Goal: Information Seeking & Learning: Compare options

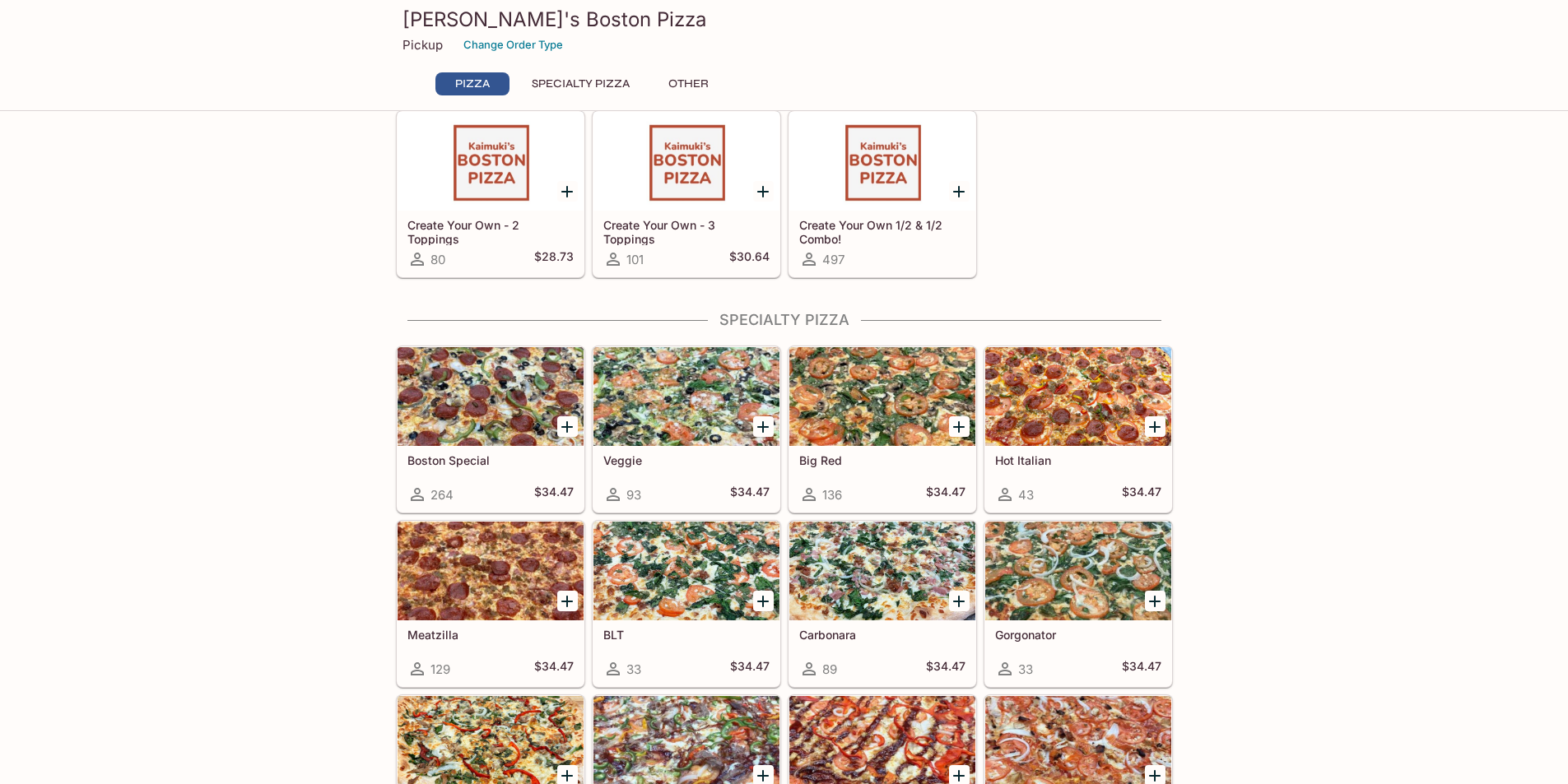
scroll to position [494, 0]
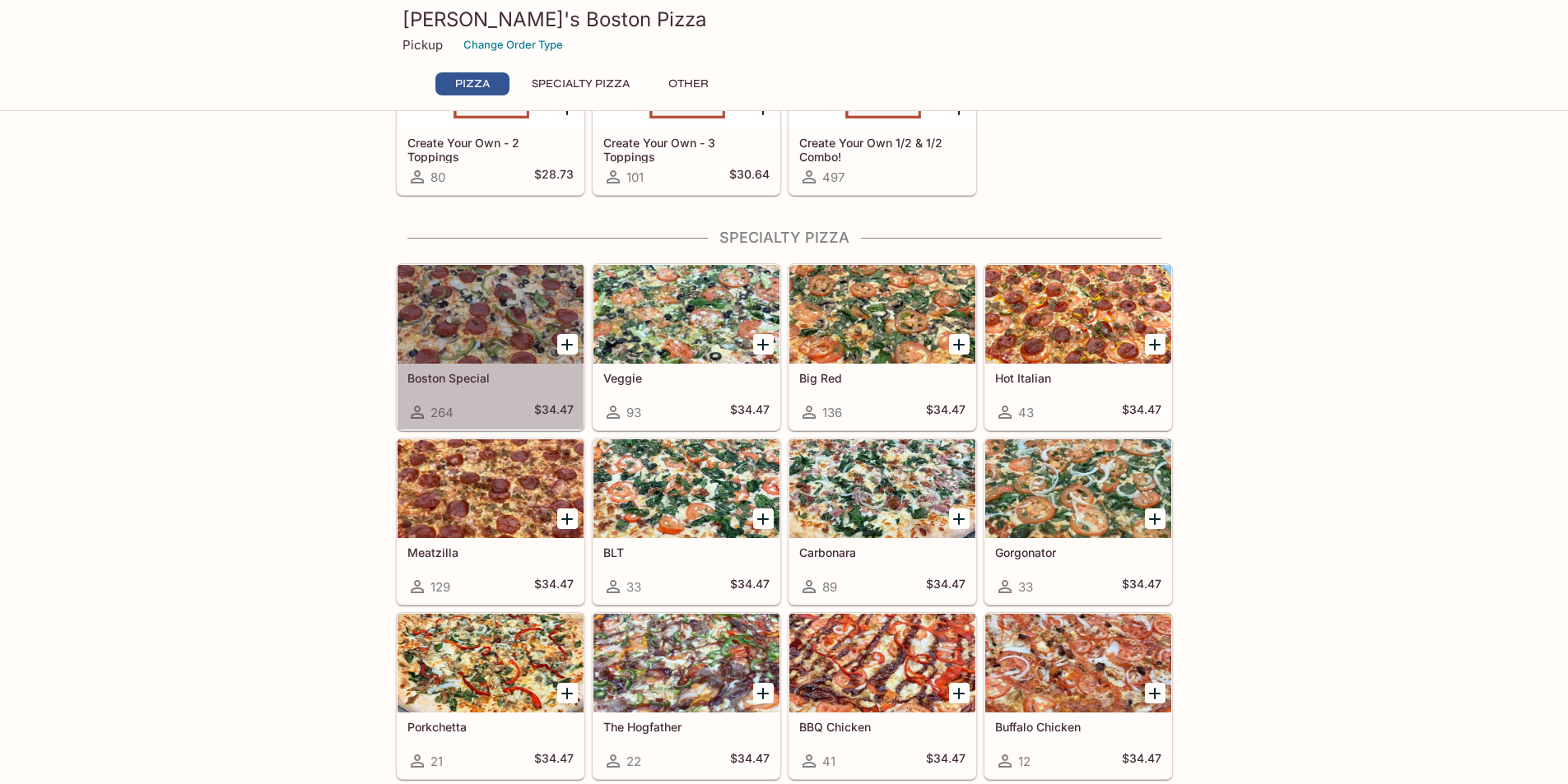
drag, startPoint x: 480, startPoint y: 367, endPoint x: 489, endPoint y: 379, distance: 15.0
click at [482, 367] on div "Boston Special 264 $34.47" at bounding box center [490, 396] width 186 height 66
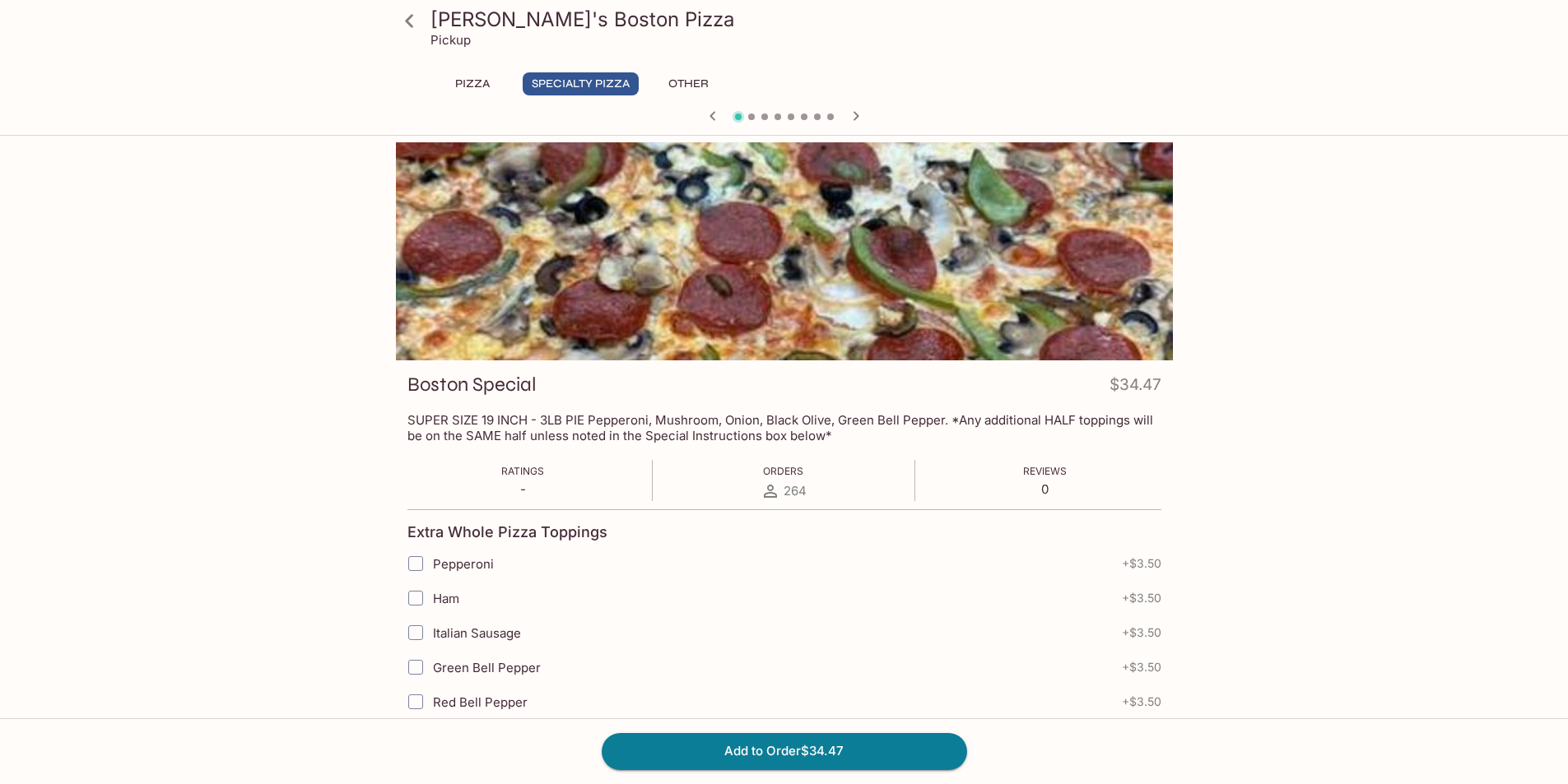
click at [404, 18] on icon at bounding box center [409, 21] width 29 height 29
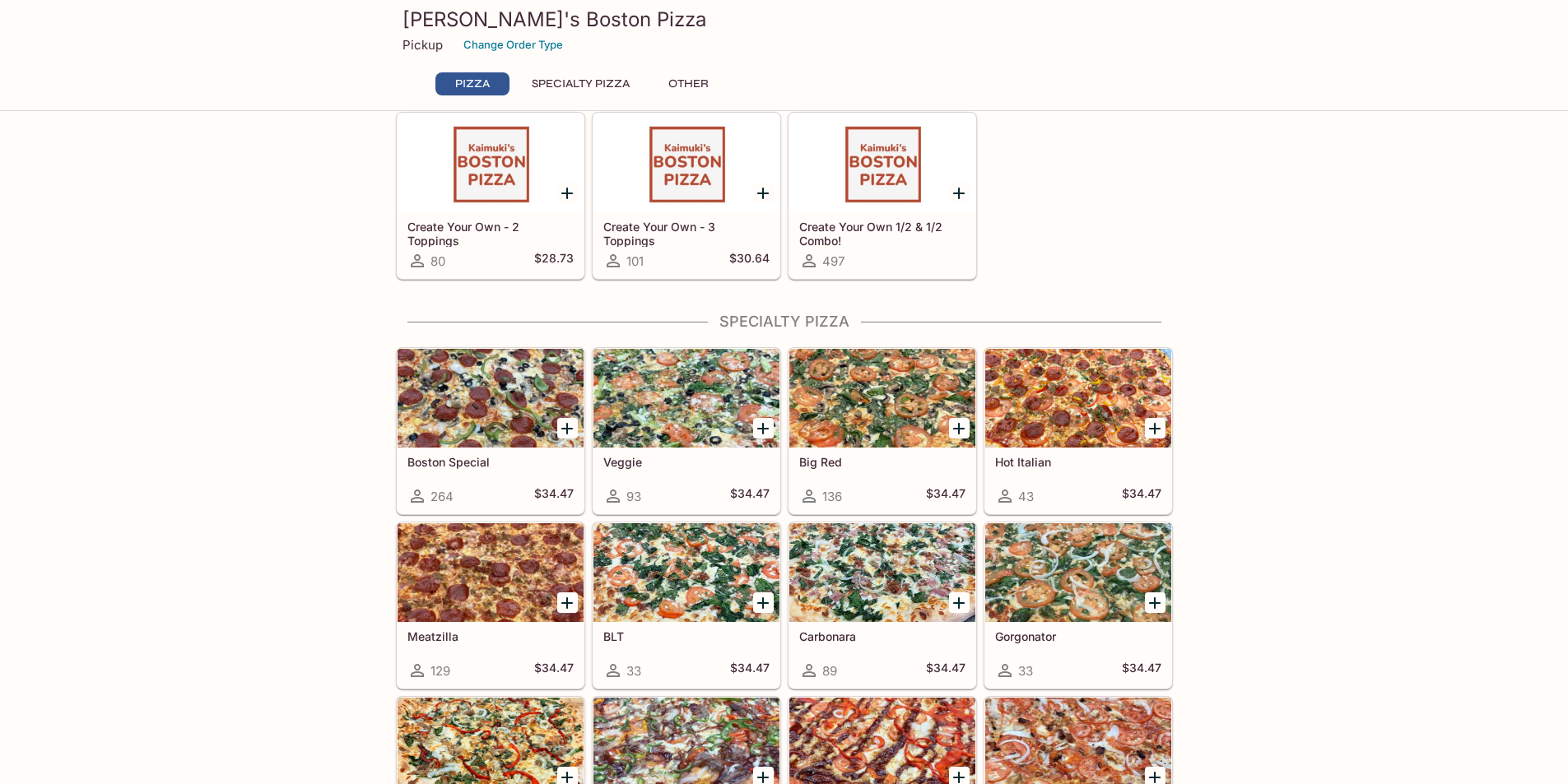
scroll to position [411, 0]
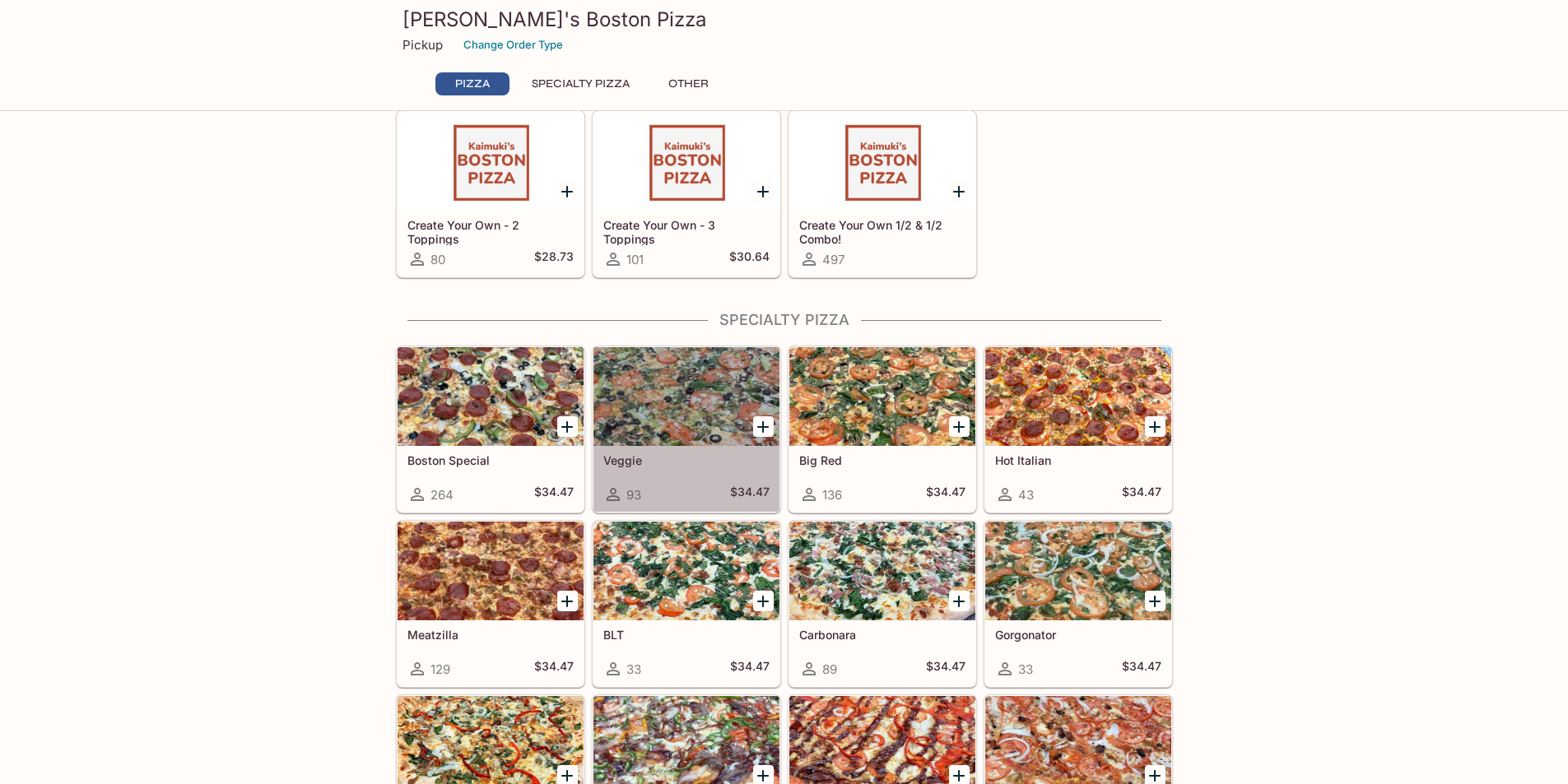
click at [683, 398] on div at bounding box center [686, 396] width 186 height 99
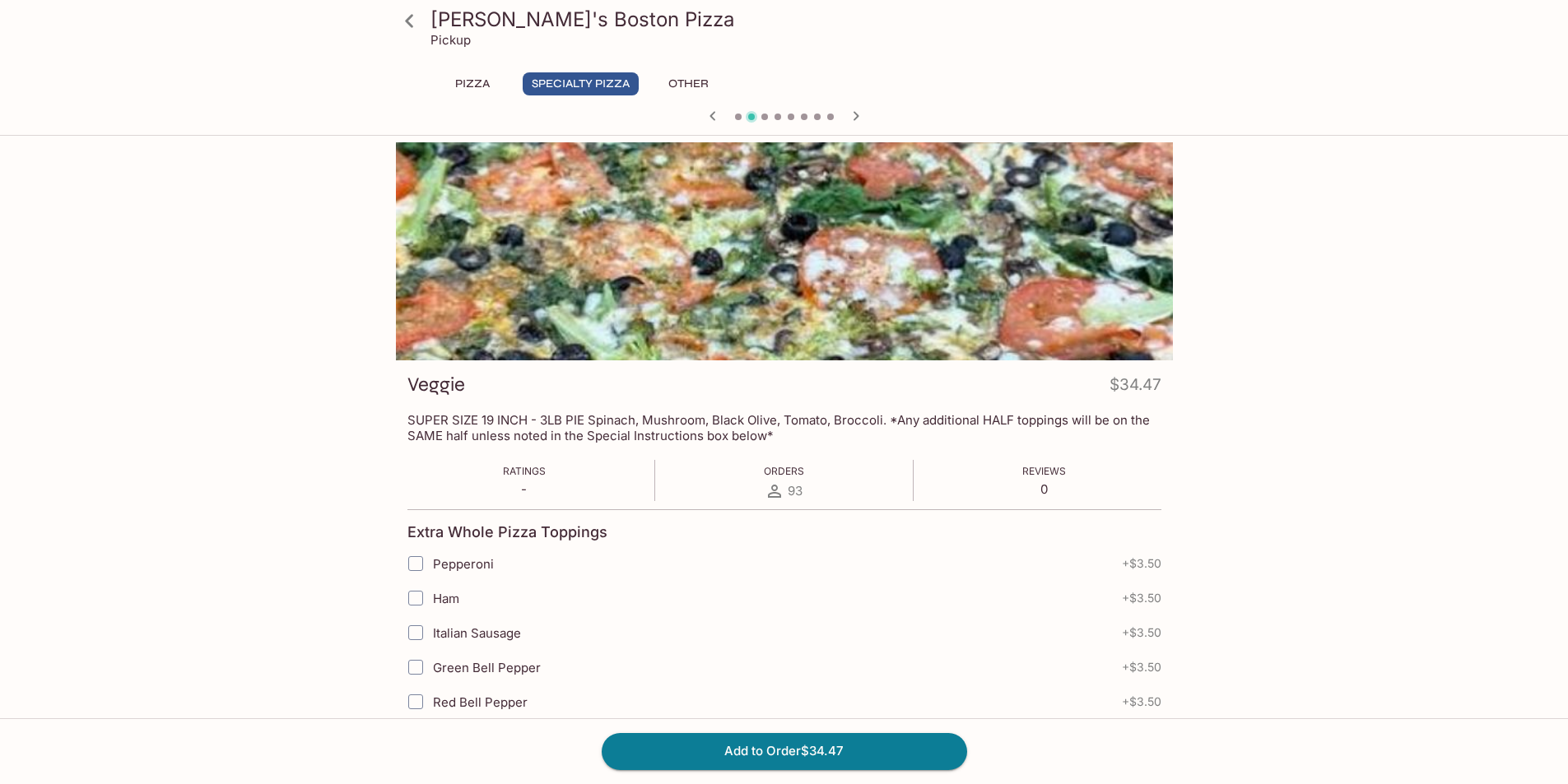
scroll to position [409, 0]
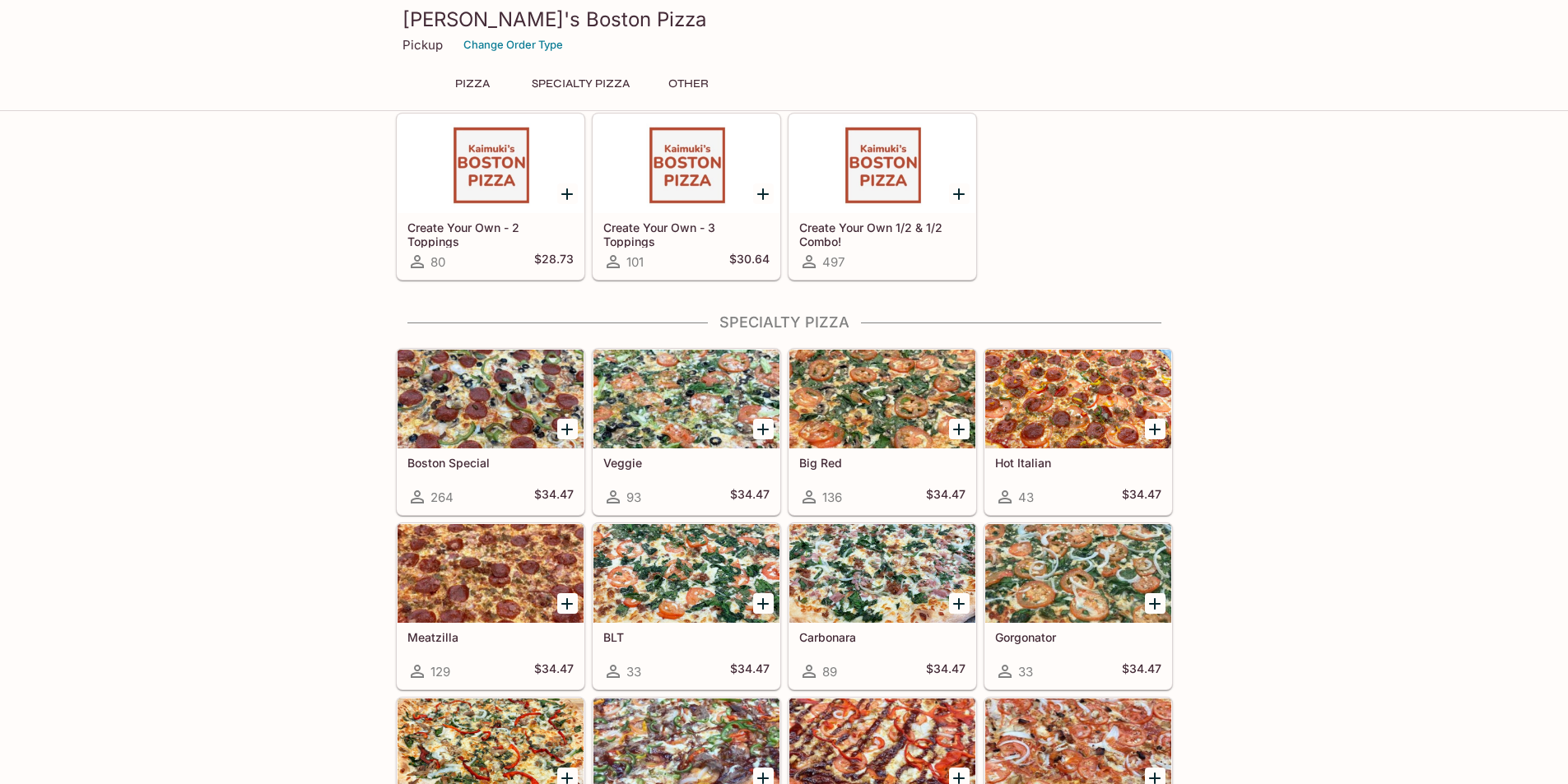
click at [859, 405] on div at bounding box center [882, 399] width 186 height 99
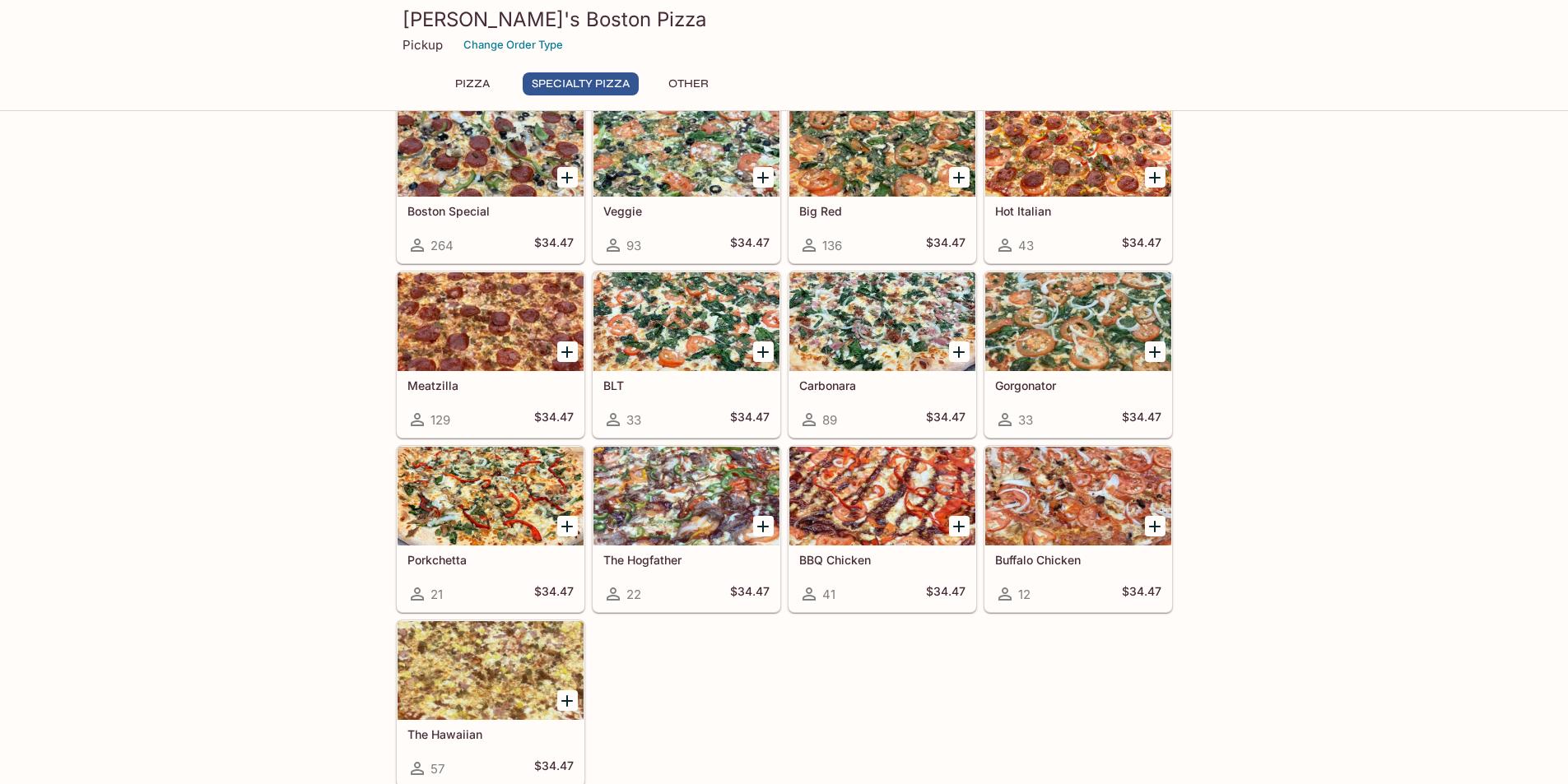
scroll to position [737, 0]
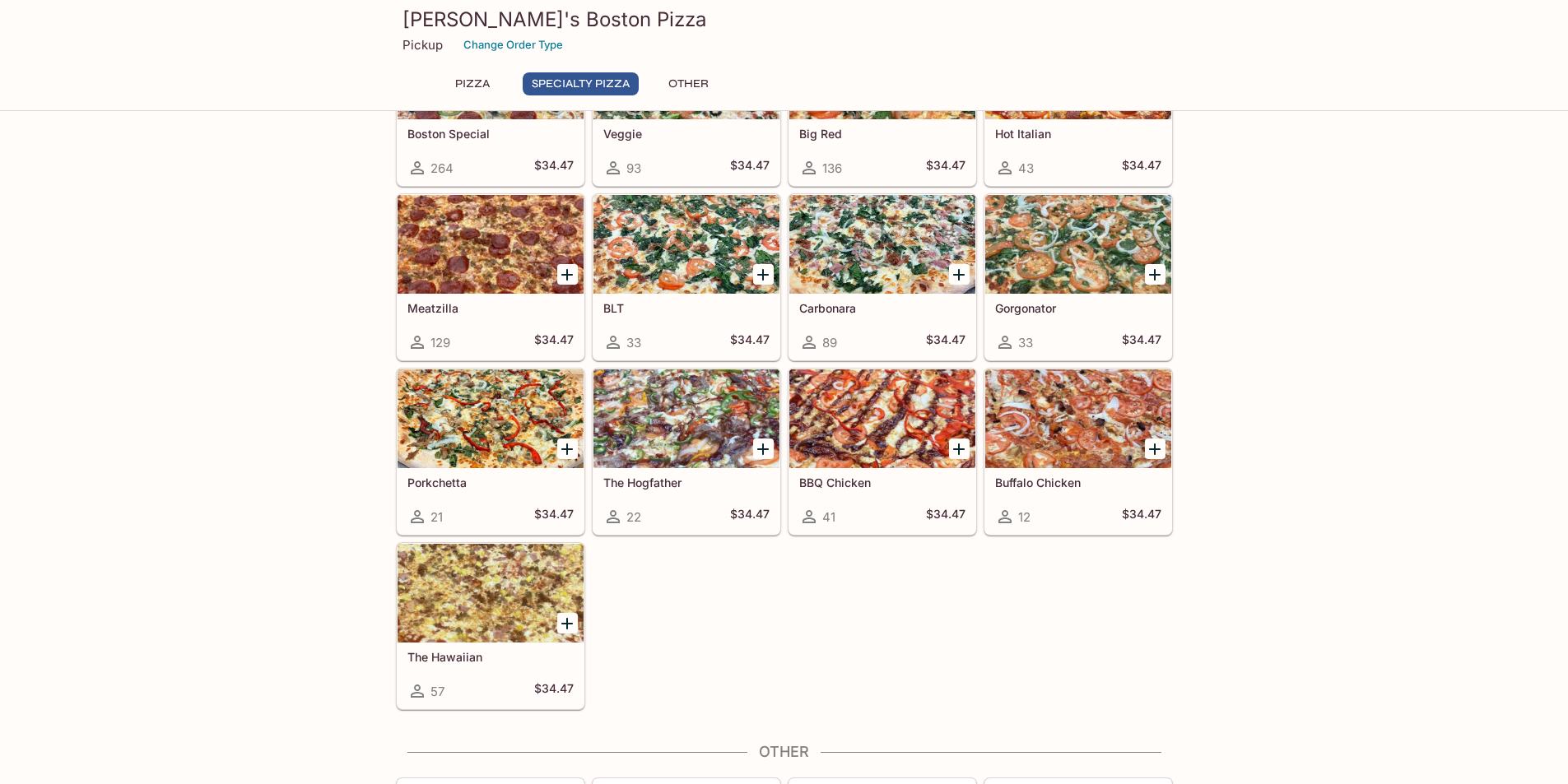
click at [676, 425] on div at bounding box center [686, 419] width 186 height 99
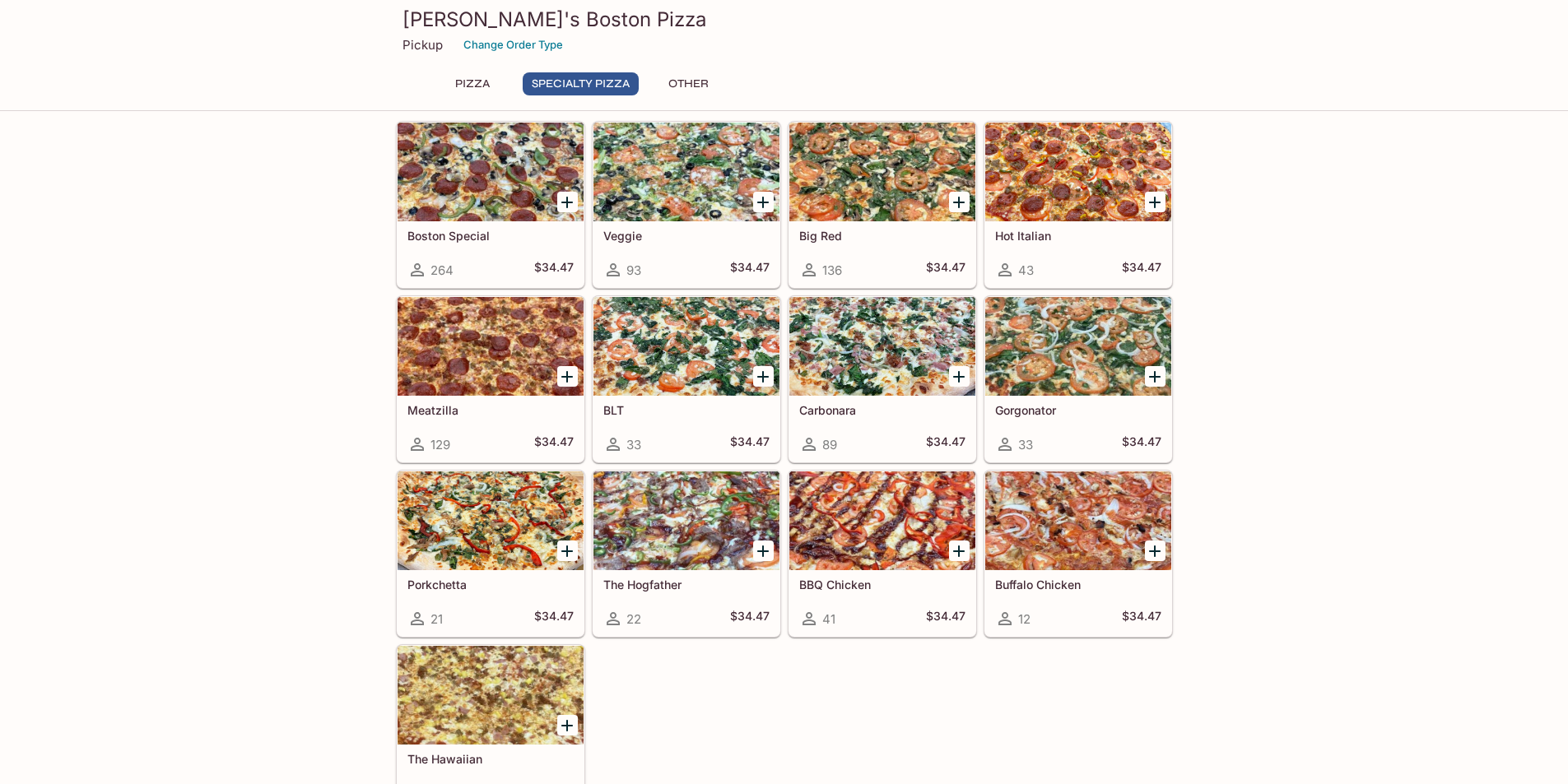
scroll to position [737, 0]
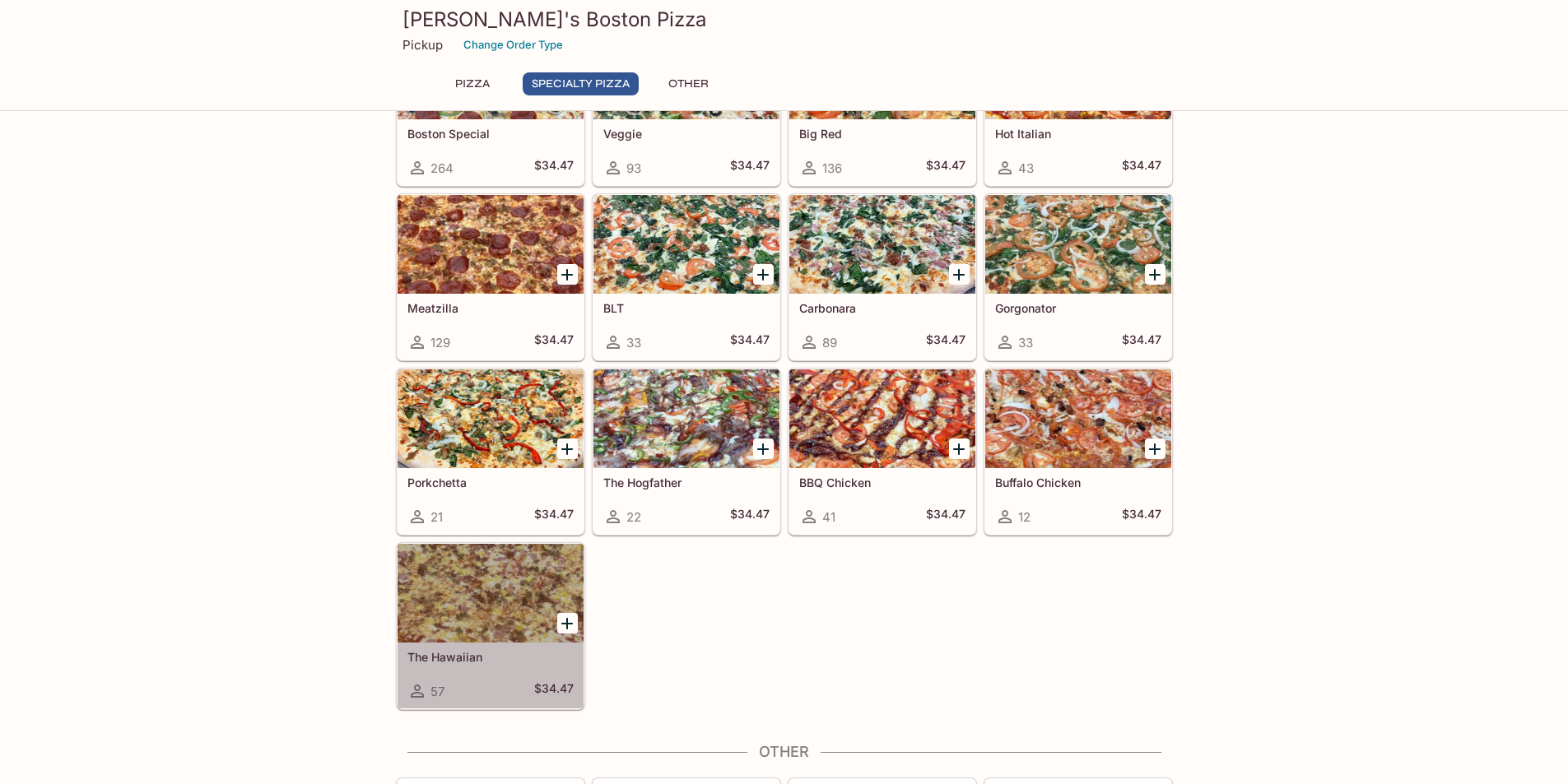
click at [467, 570] on div at bounding box center [490, 593] width 186 height 99
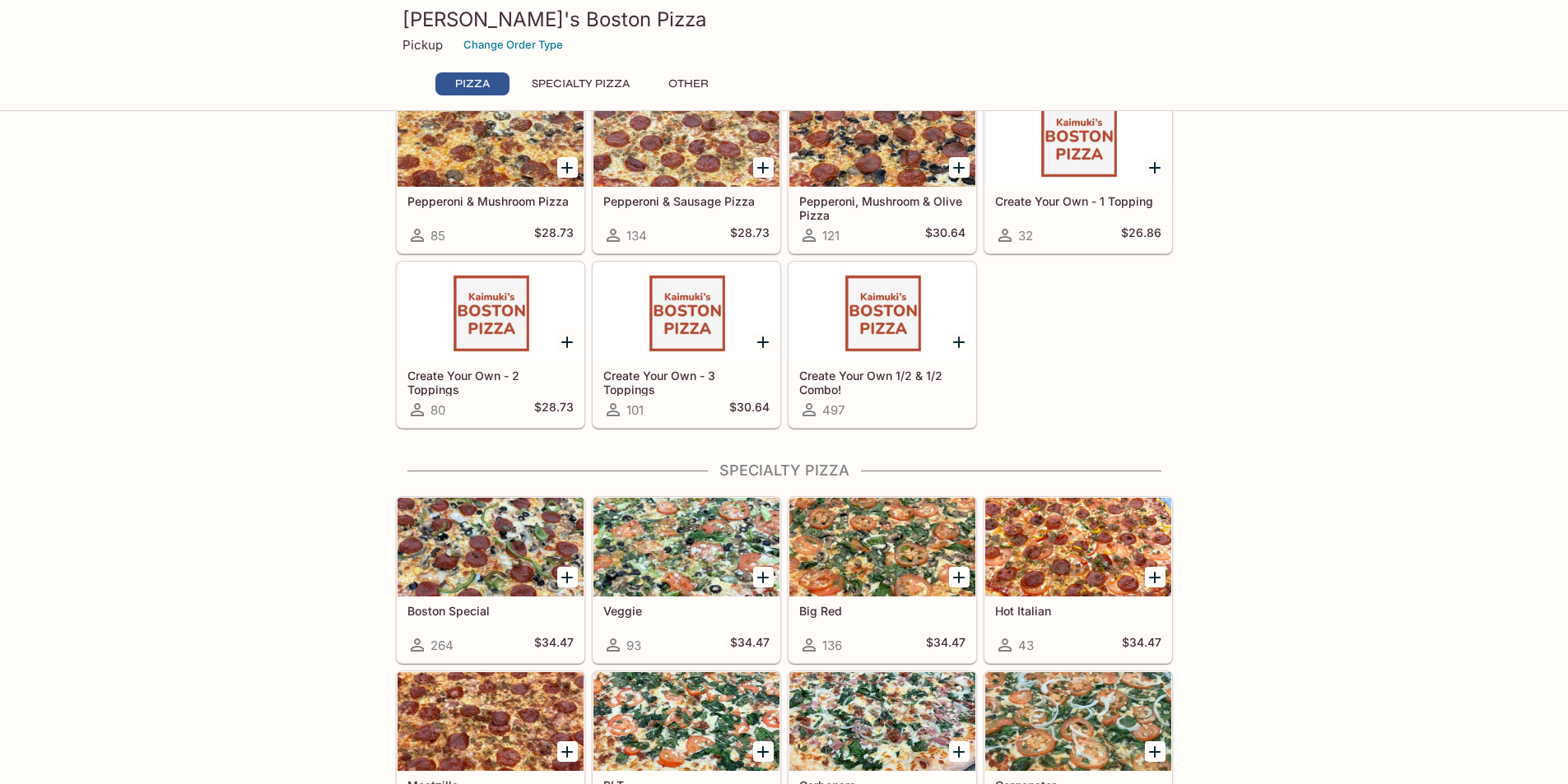
scroll to position [245, 0]
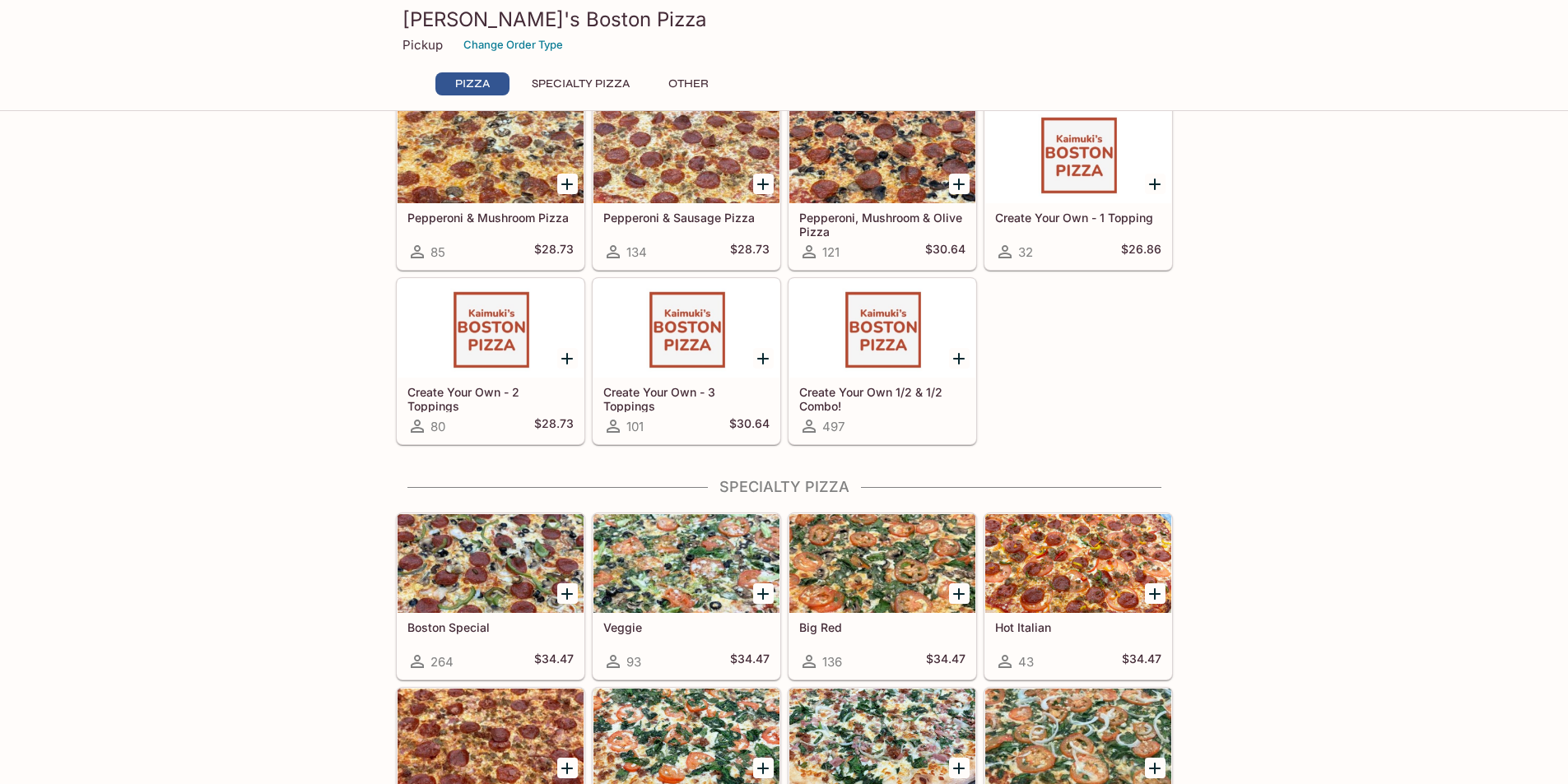
click at [500, 551] on div at bounding box center [490, 563] width 186 height 99
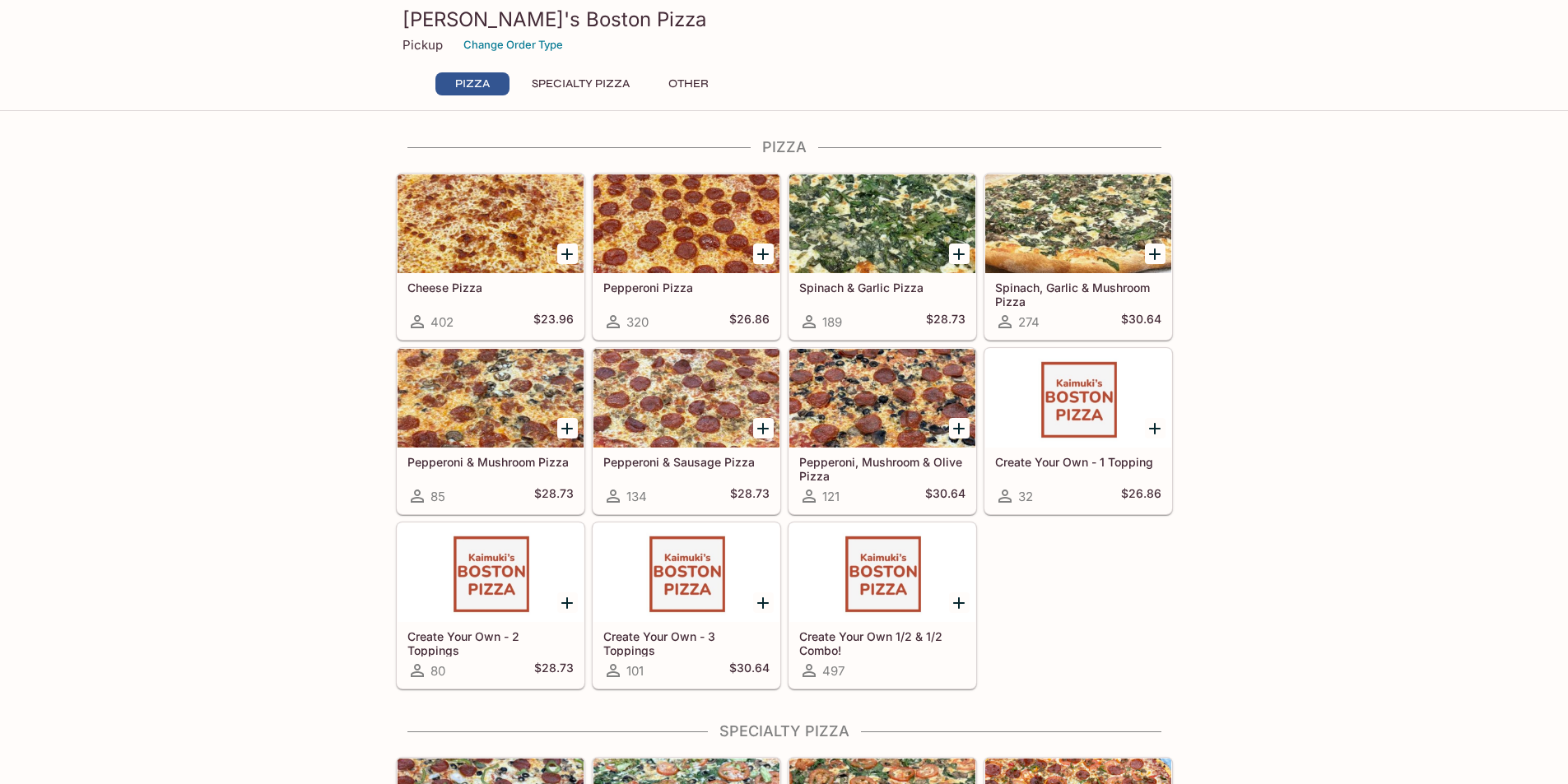
click at [485, 404] on div at bounding box center [490, 398] width 186 height 99
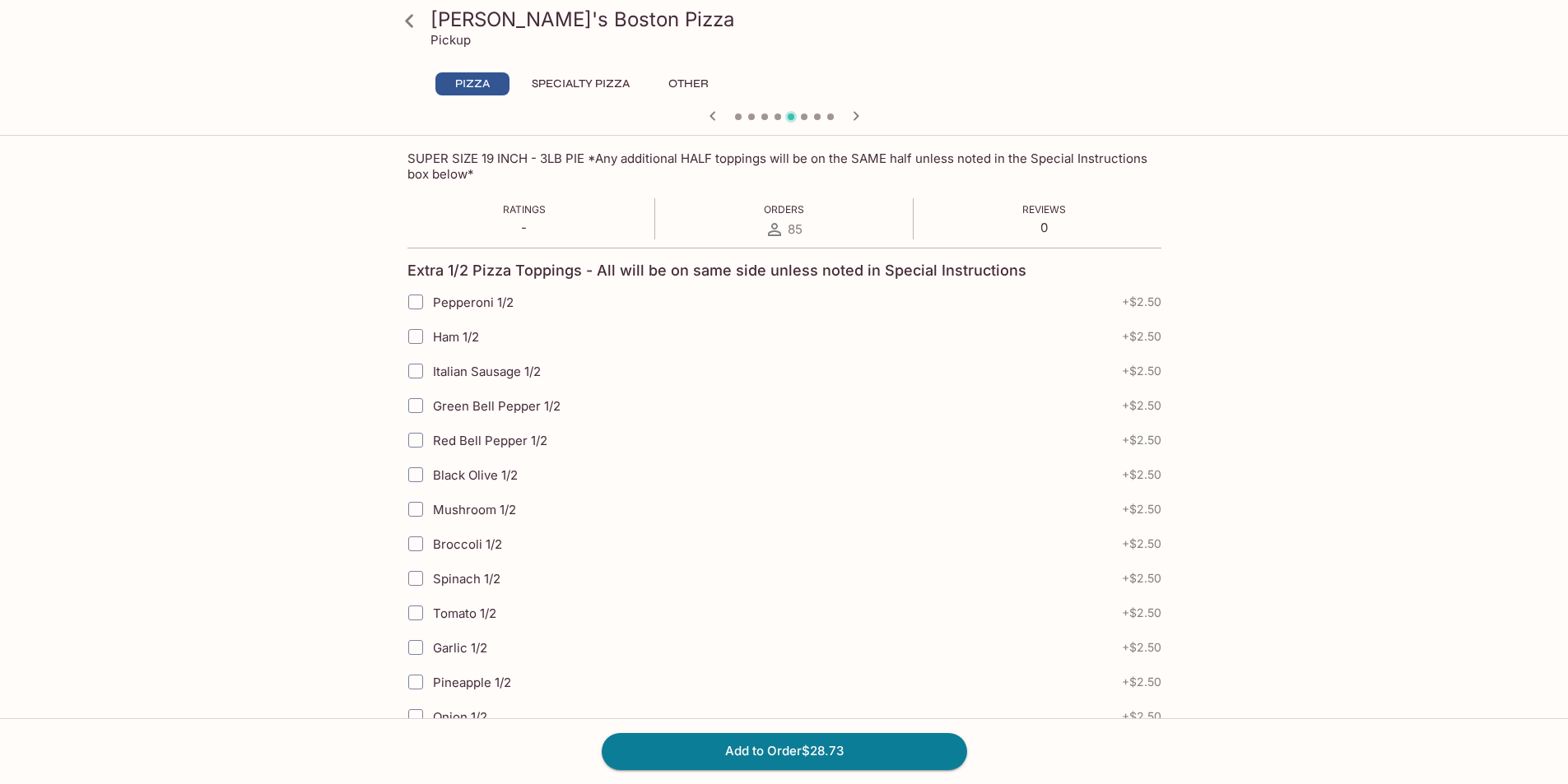
scroll to position [329, 0]
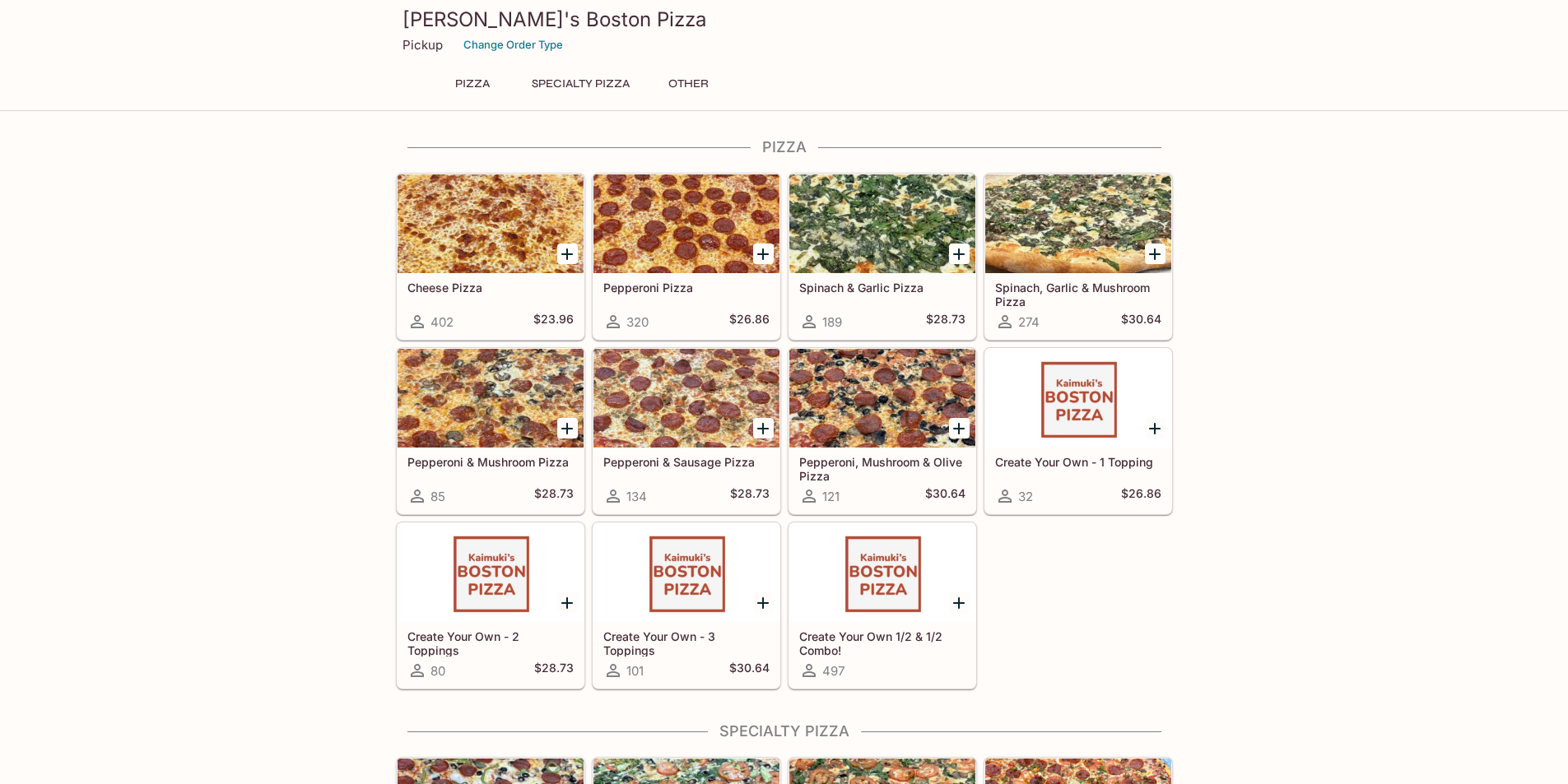
click at [576, 80] on button "Specialty Pizza" at bounding box center [580, 84] width 116 height 23
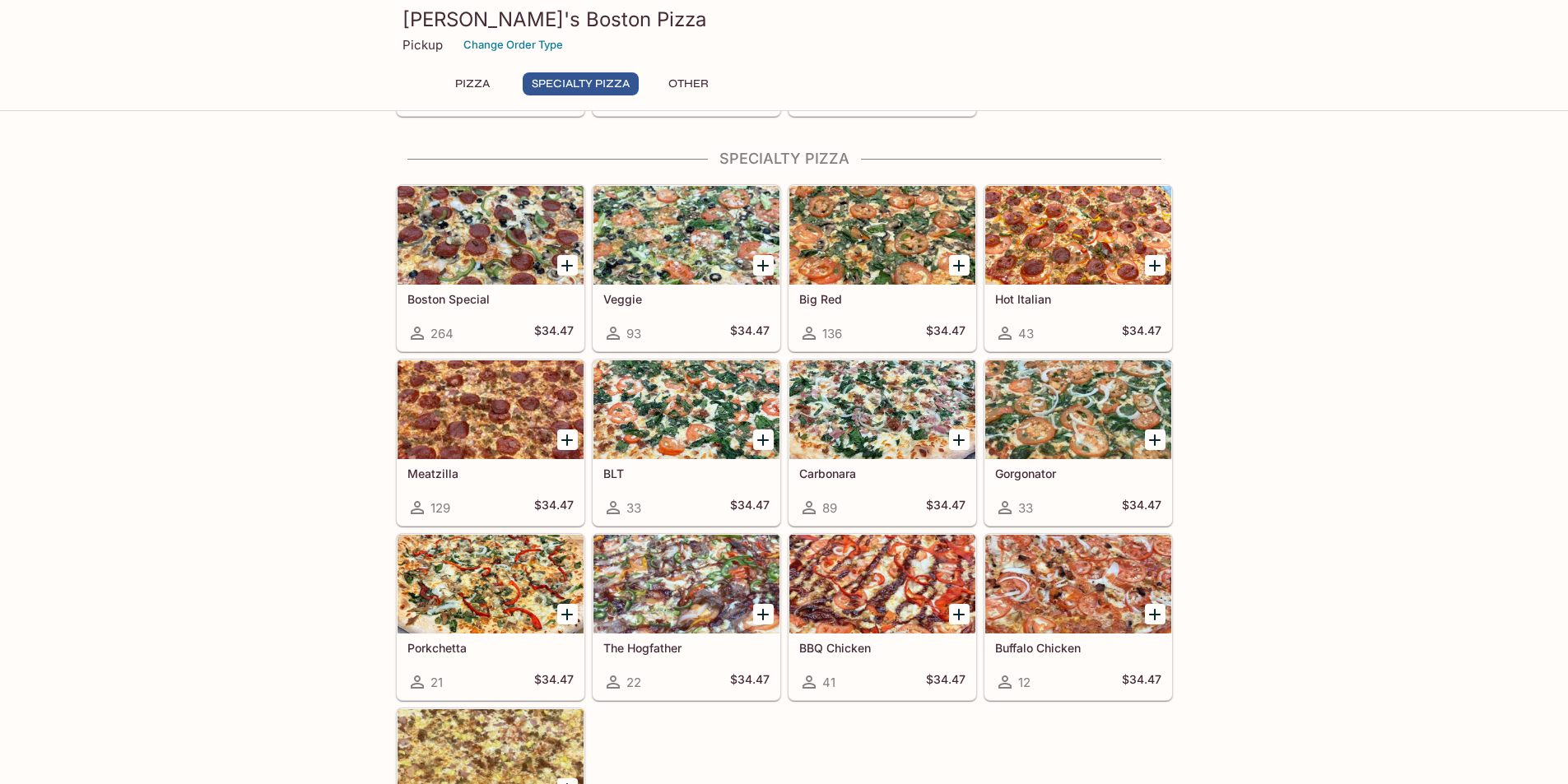
scroll to position [583, 0]
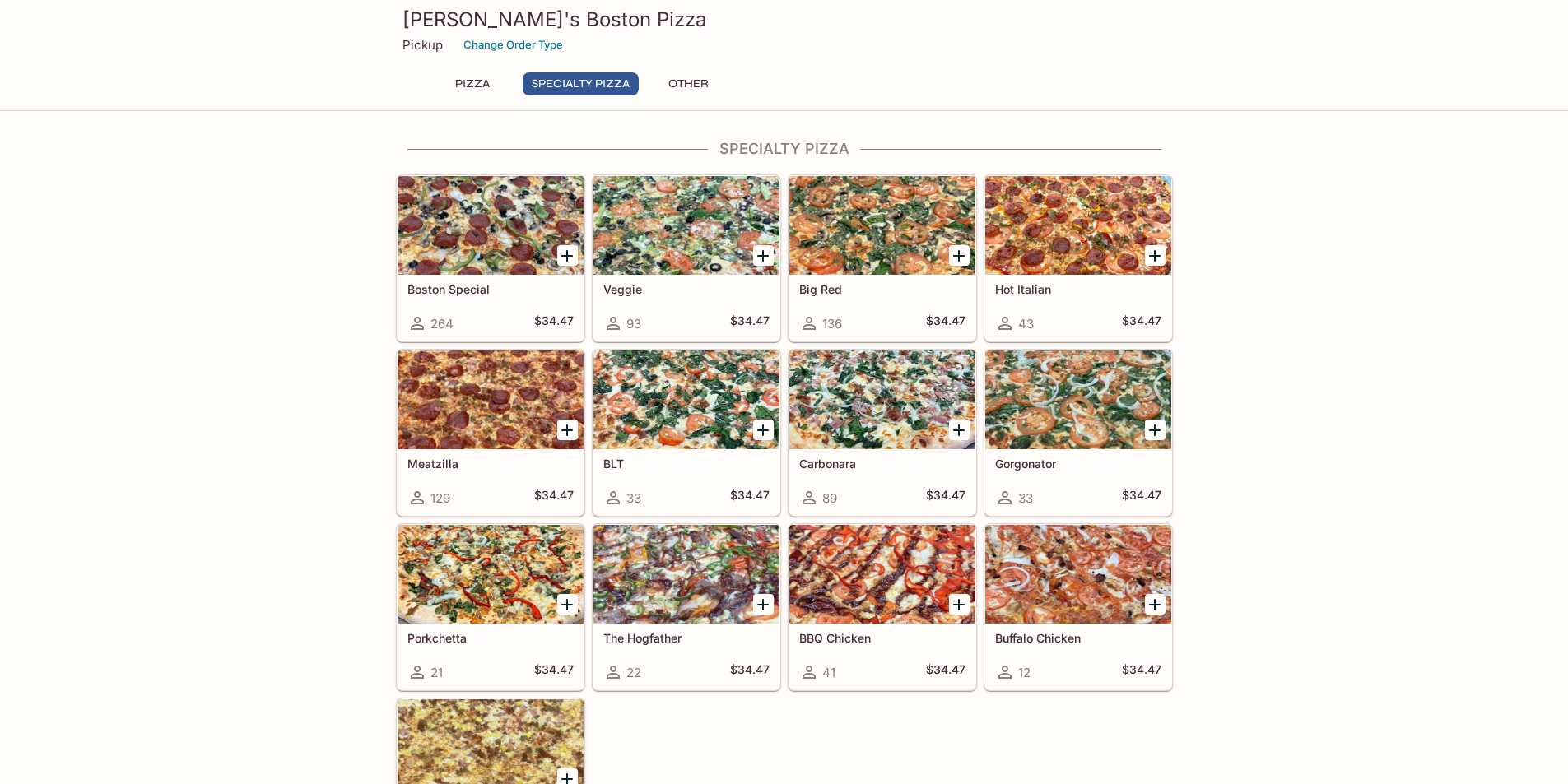
click at [692, 78] on button "Other" at bounding box center [689, 84] width 74 height 23
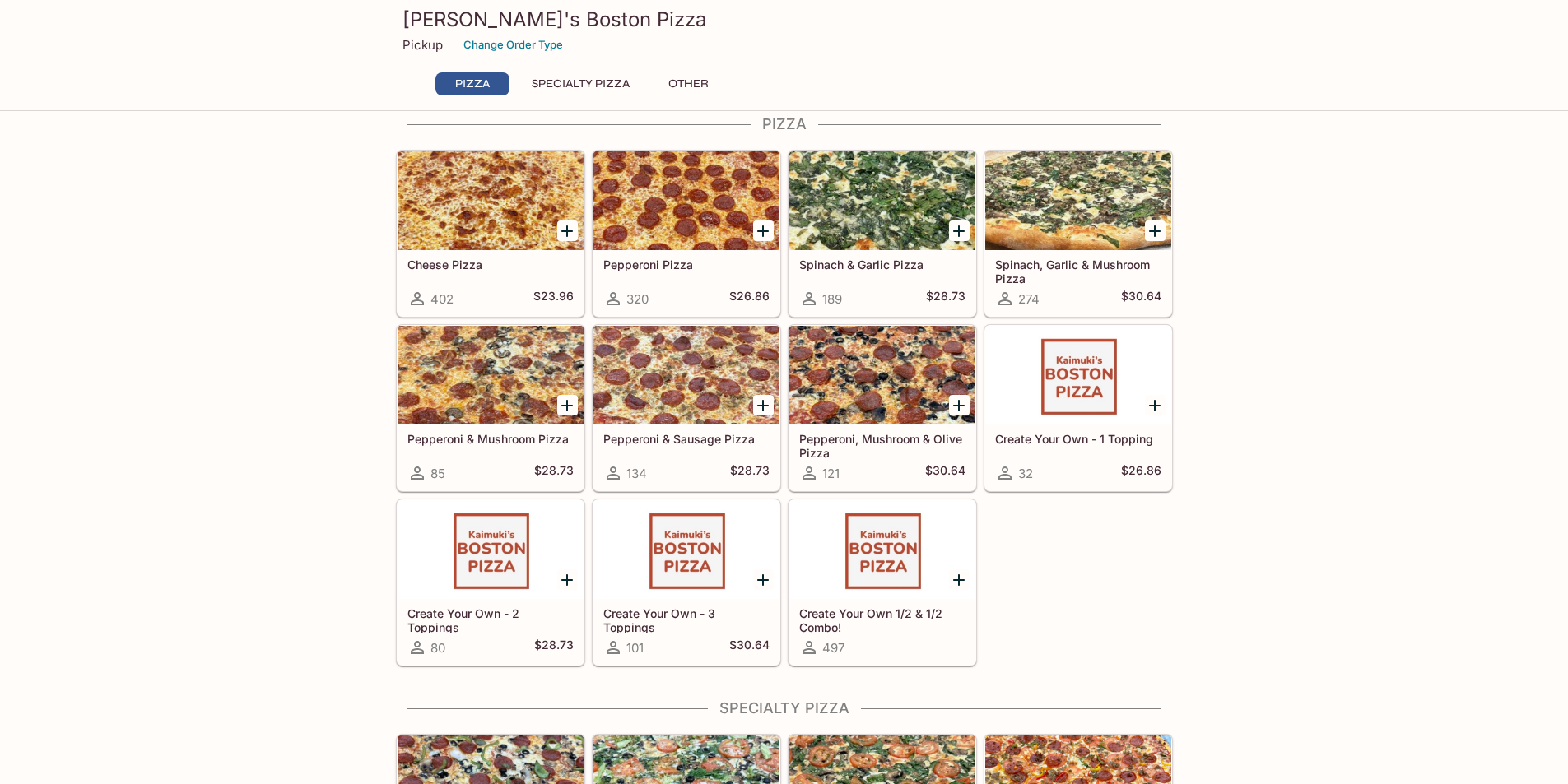
scroll to position [0, 0]
